Goal: Information Seeking & Learning: Learn about a topic

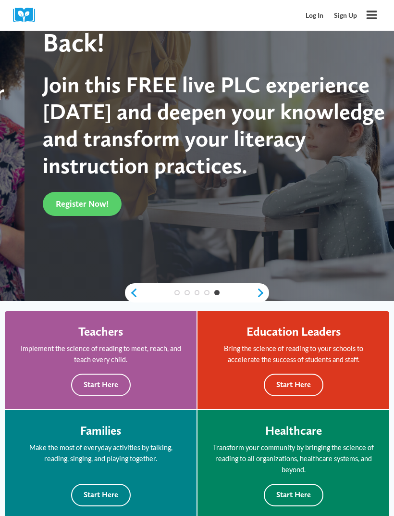
scroll to position [122, 0]
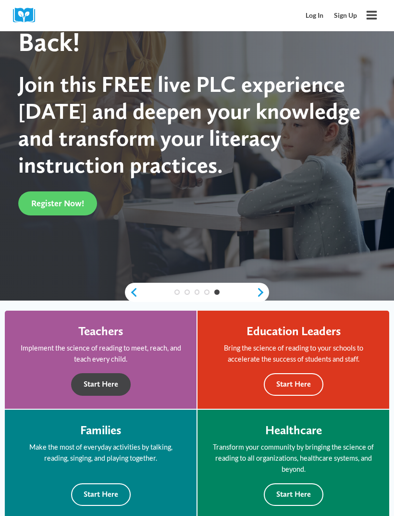
click at [115, 393] on button "Start Here" at bounding box center [101, 384] width 60 height 23
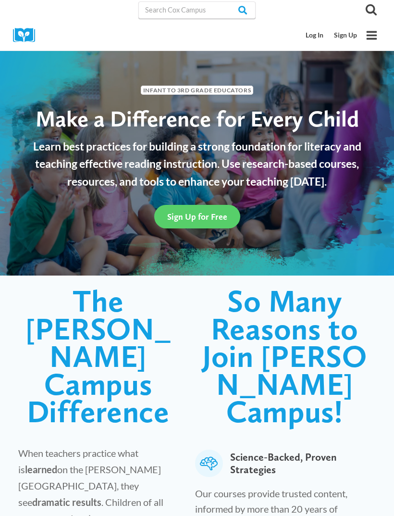
click at [227, 213] on link "Sign Up for Free" at bounding box center [197, 217] width 86 height 24
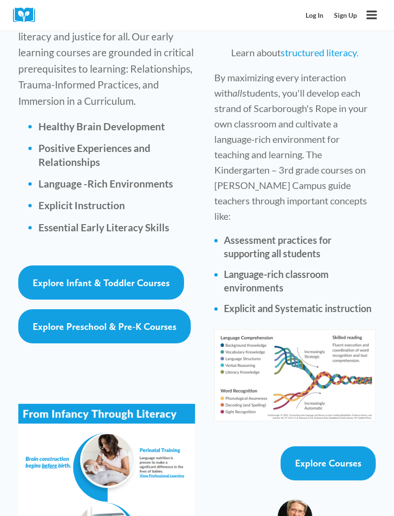
scroll to position [1728, 0]
click at [162, 321] on span "Explore Preschool & Pre-K Courses" at bounding box center [105, 327] width 144 height 12
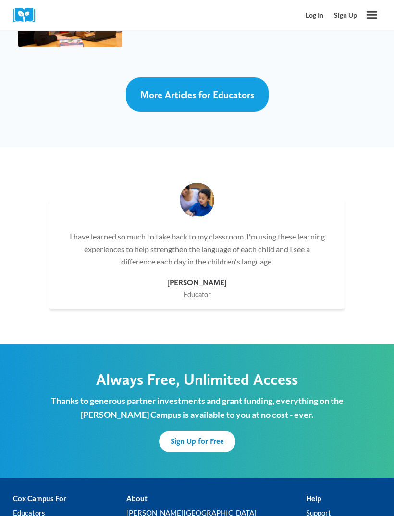
scroll to position [3115, 0]
click at [222, 436] on span "Sign Up for Free" at bounding box center [197, 440] width 53 height 9
